Goal: Task Accomplishment & Management: Manage account settings

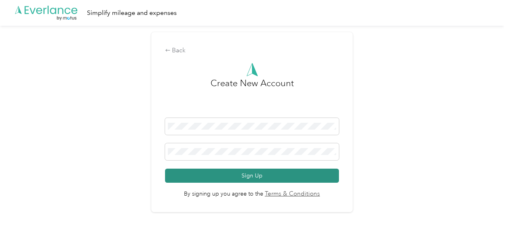
click at [259, 173] on button "Sign Up" at bounding box center [252, 176] width 174 height 14
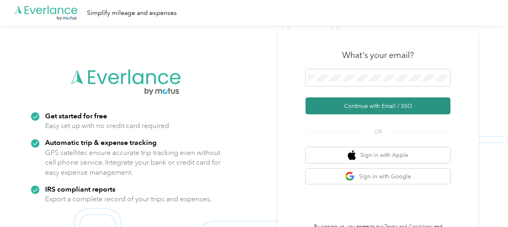
click at [388, 108] on button "Continue with Email / SSO" at bounding box center [377, 105] width 145 height 17
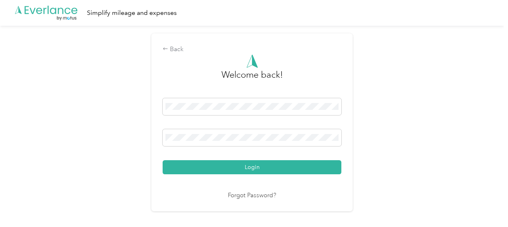
click at [260, 167] on button "Login" at bounding box center [252, 167] width 179 height 14
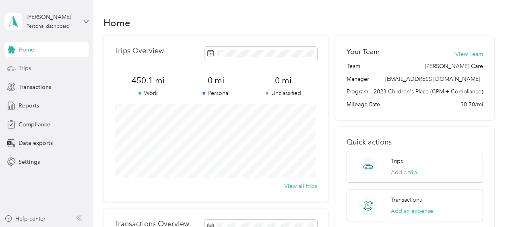
click at [31, 71] on div "Trips" at bounding box center [46, 68] width 84 height 14
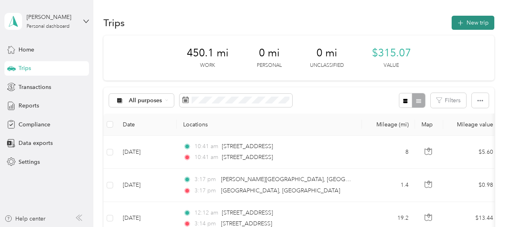
click at [478, 19] on button "New trip" at bounding box center [472, 23] width 43 height 14
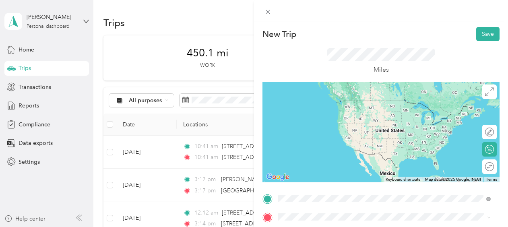
drag, startPoint x: 349, startPoint y: 102, endPoint x: 346, endPoint y: 108, distance: 6.8
click at [350, 101] on span "737 193rd Place Glenwood, Illinois 60425, United States" at bounding box center [333, 100] width 80 height 7
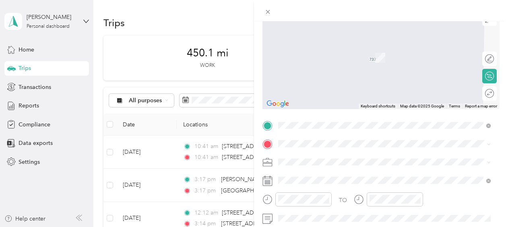
scroll to position [80, 0]
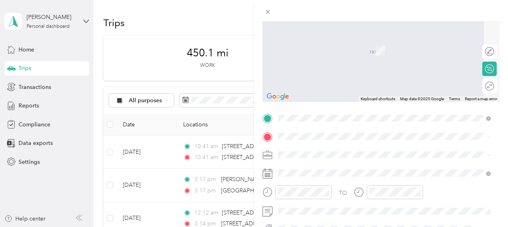
click at [266, 177] on icon at bounding box center [267, 174] width 10 height 10
drag, startPoint x: 489, startPoint y: 174, endPoint x: 466, endPoint y: 180, distance: 23.8
click at [489, 174] on icon at bounding box center [488, 173] width 4 height 4
click at [269, 176] on icon at bounding box center [267, 174] width 10 height 10
drag, startPoint x: 270, startPoint y: 176, endPoint x: 274, endPoint y: 174, distance: 4.1
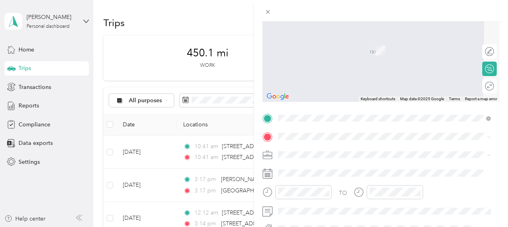
click at [270, 175] on icon at bounding box center [267, 174] width 10 height 10
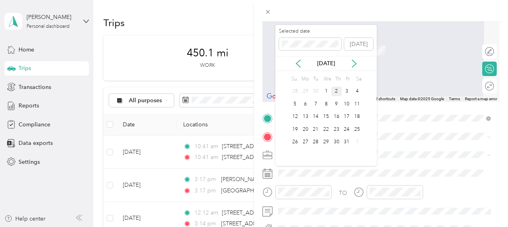
drag, startPoint x: 357, startPoint y: 91, endPoint x: 354, endPoint y: 96, distance: 5.8
click at [357, 93] on div "4" at bounding box center [357, 91] width 10 height 10
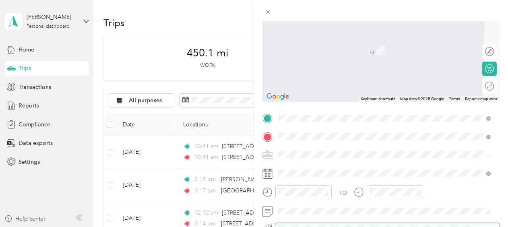
click at [346, 224] on span at bounding box center [380, 228] width 211 height 8
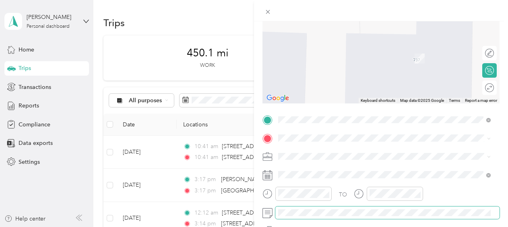
scroll to position [0, 0]
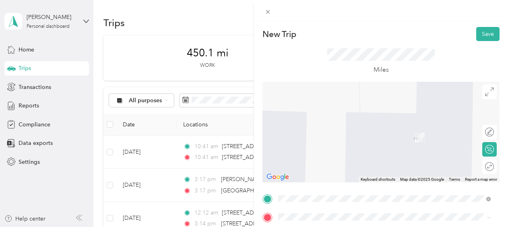
drag, startPoint x: 484, startPoint y: 35, endPoint x: 486, endPoint y: 43, distance: 8.9
click at [484, 37] on button "Save" at bounding box center [487, 34] width 23 height 14
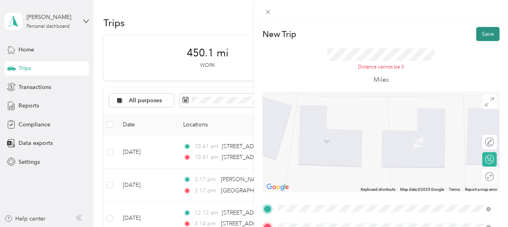
click at [485, 31] on button "Save" at bounding box center [487, 34] width 23 height 14
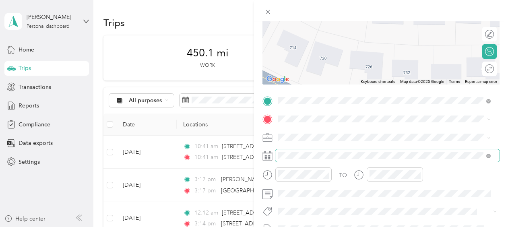
scroll to position [121, 0]
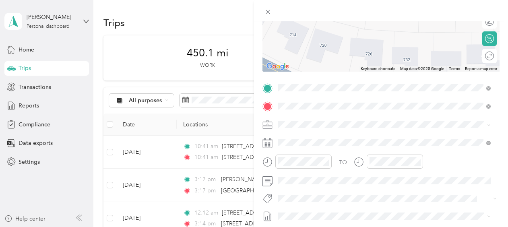
click at [337, 136] on span "2614 North Emmett Street Chicago, Illinois 60647, United States" at bounding box center [355, 135] width 125 height 7
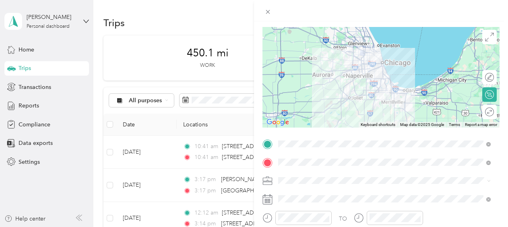
scroll to position [0, 0]
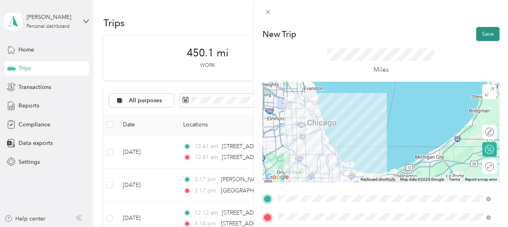
click at [477, 35] on button "Save" at bounding box center [487, 34] width 23 height 14
